Goal: Information Seeking & Learning: Learn about a topic

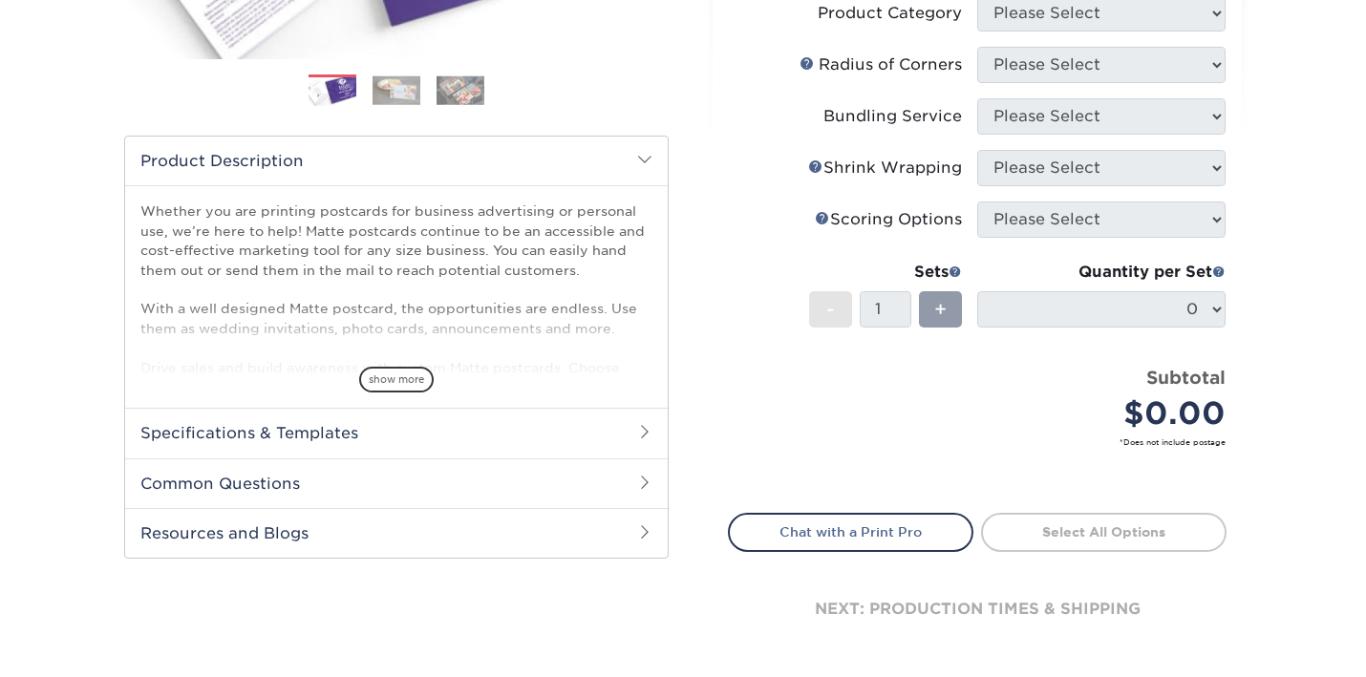
scroll to position [515, 0]
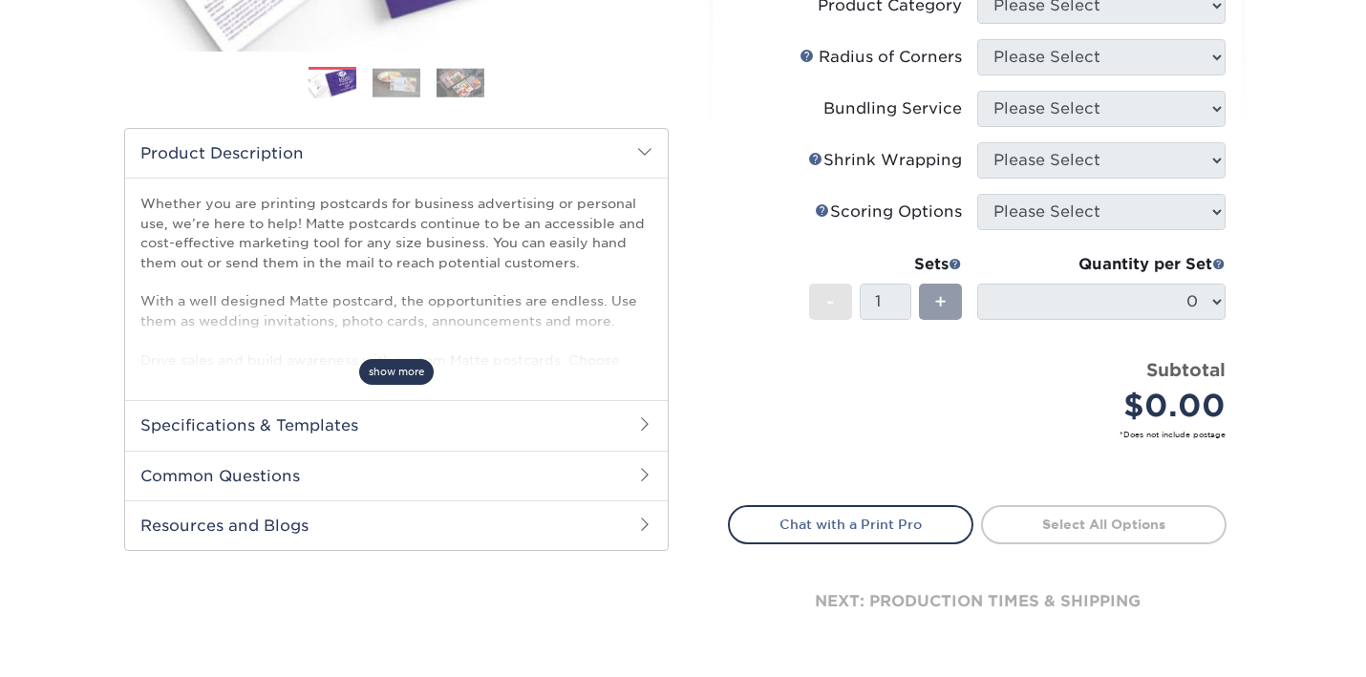
click at [417, 374] on span "show more" at bounding box center [396, 372] width 74 height 26
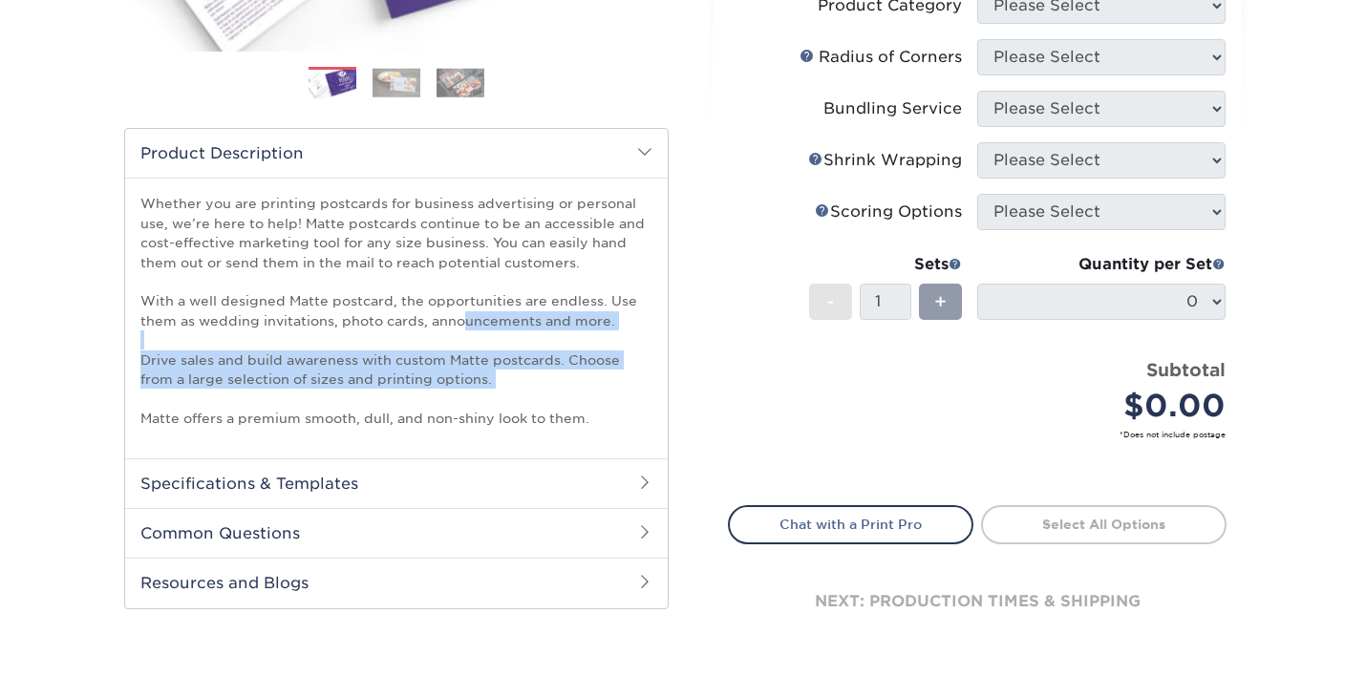
drag, startPoint x: 462, startPoint y: 317, endPoint x: 577, endPoint y: 393, distance: 137.7
click at [577, 393] on p "Whether you are printing postcards for business advertising or personal use, we…" at bounding box center [396, 311] width 512 height 234
click at [577, 394] on p "Whether you are printing postcards for business advertising or personal use, we…" at bounding box center [396, 311] width 512 height 234
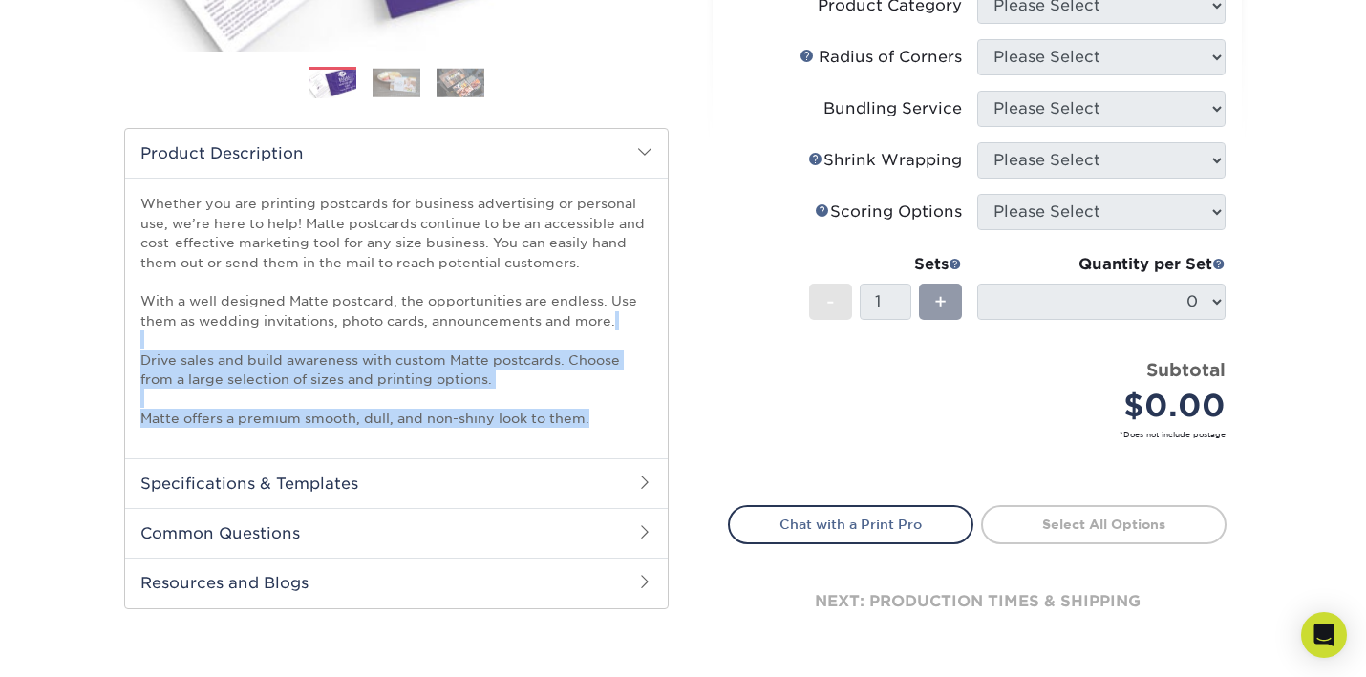
drag, startPoint x: 596, startPoint y: 411, endPoint x: 549, endPoint y: 341, distance: 84.0
click at [549, 341] on p "Whether you are printing postcards for business advertising or personal use, we…" at bounding box center [396, 311] width 512 height 234
drag, startPoint x: 549, startPoint y: 341, endPoint x: 599, endPoint y: 414, distance: 87.9
click at [609, 422] on p "Whether you are printing postcards for business advertising or personal use, we…" at bounding box center [396, 311] width 512 height 234
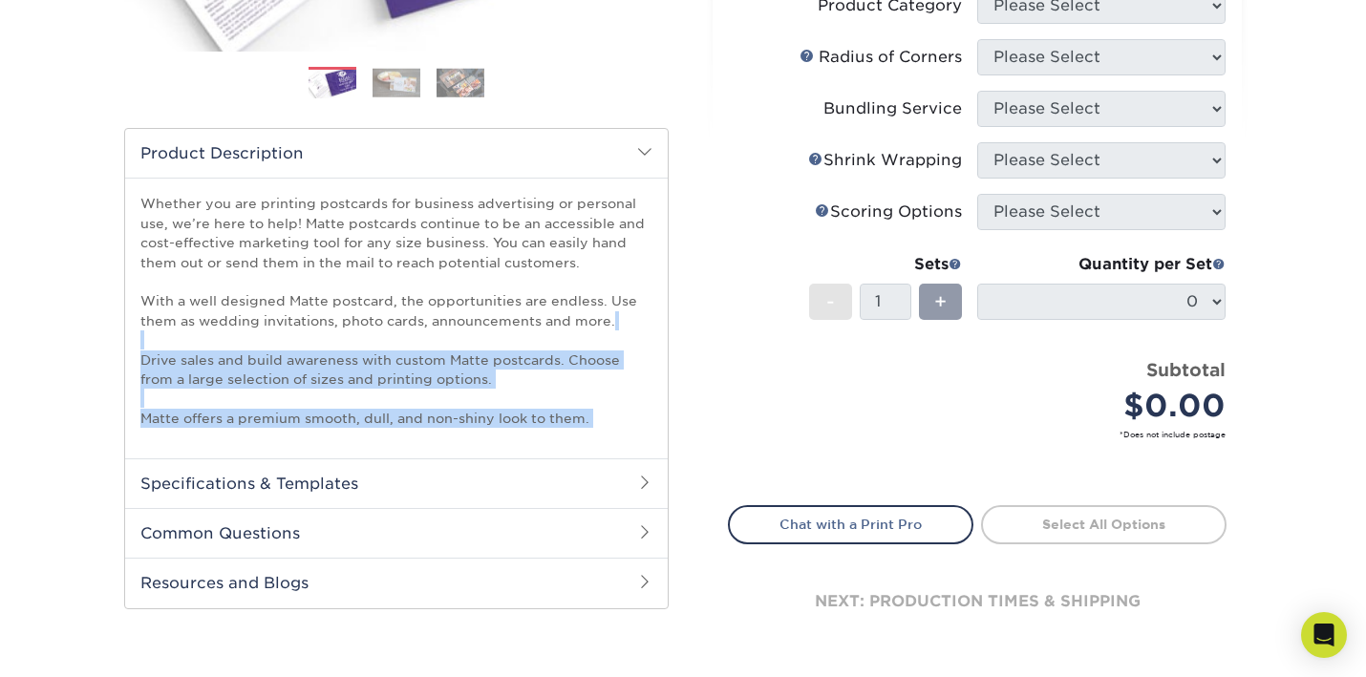
click at [595, 385] on p "Whether you are printing postcards for business advertising or personal use, we…" at bounding box center [396, 311] width 512 height 234
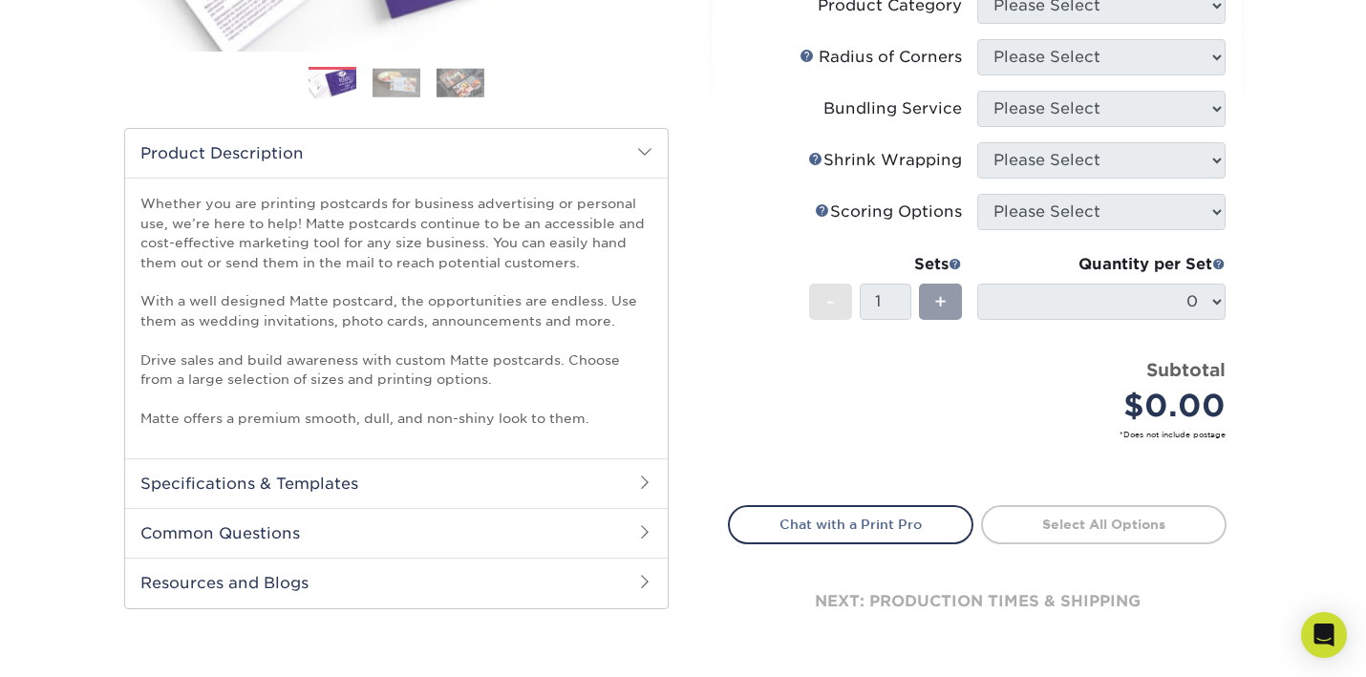
click at [499, 533] on h2 "Common Questions" at bounding box center [396, 533] width 542 height 50
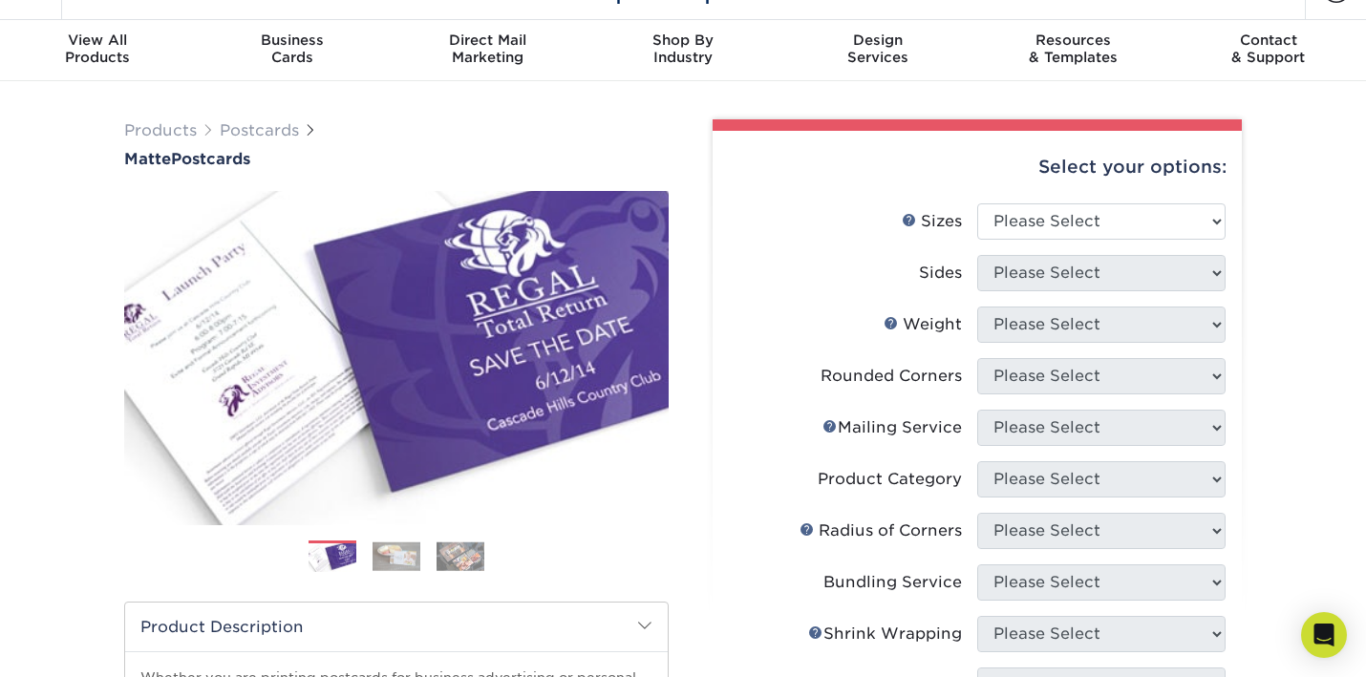
scroll to position [11, 0]
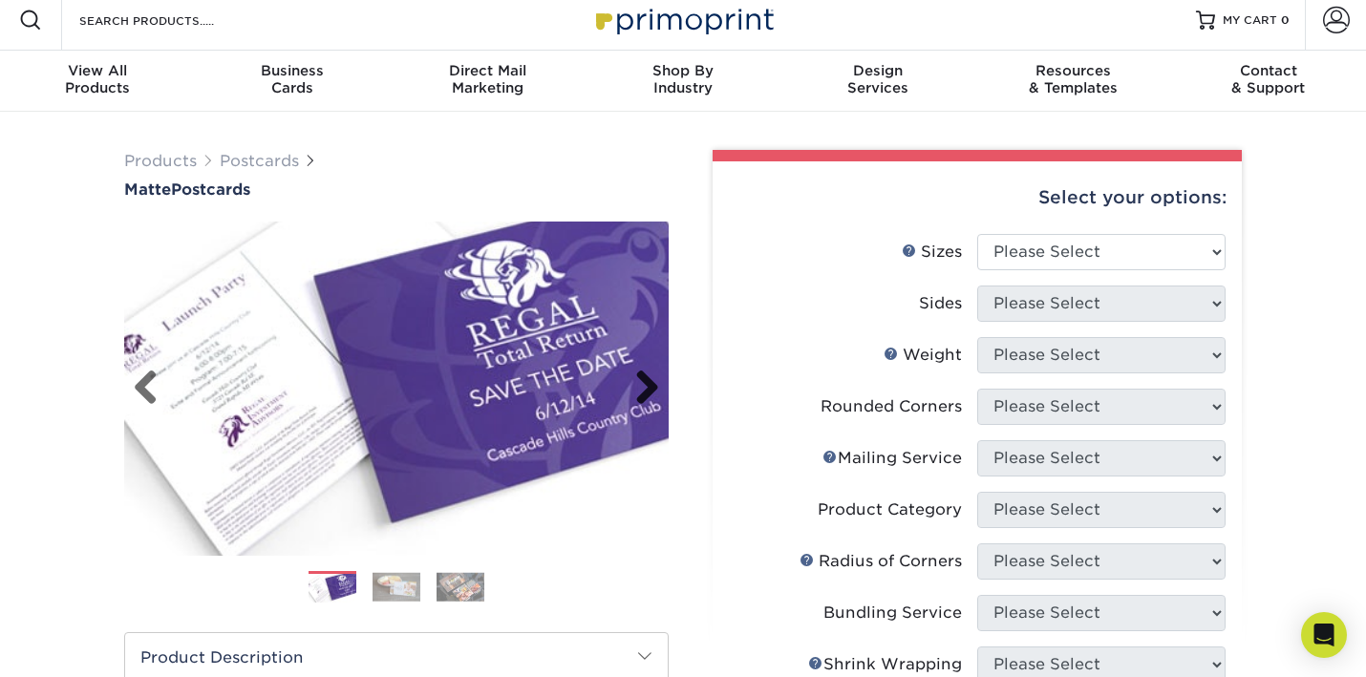
click at [642, 379] on link "Next" at bounding box center [640, 389] width 38 height 38
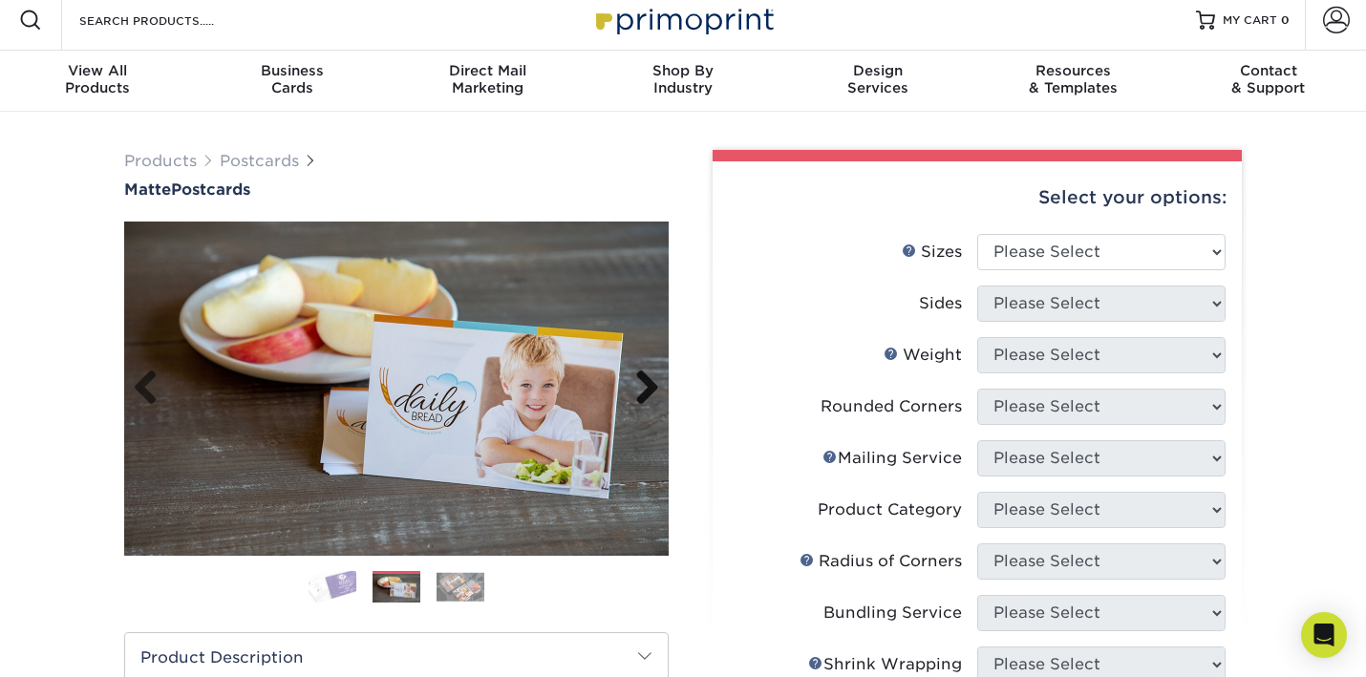
click at [643, 381] on link "Next" at bounding box center [640, 389] width 38 height 38
